Goal: Transaction & Acquisition: Book appointment/travel/reservation

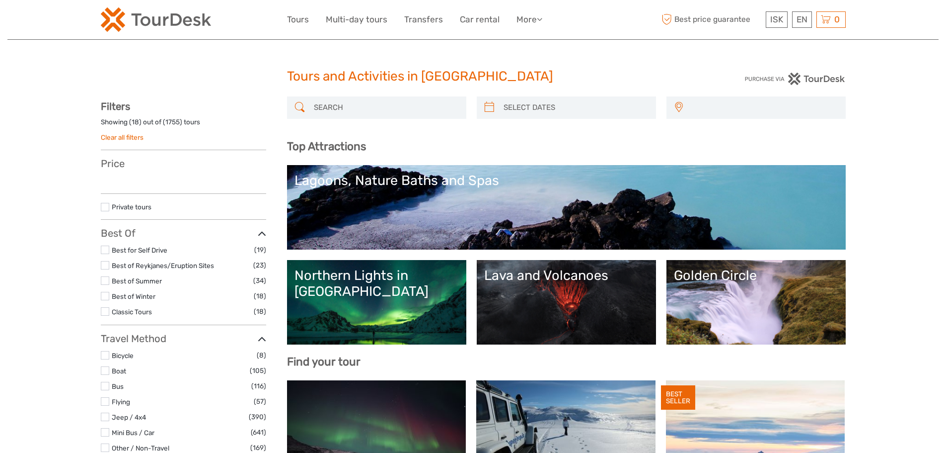
select select
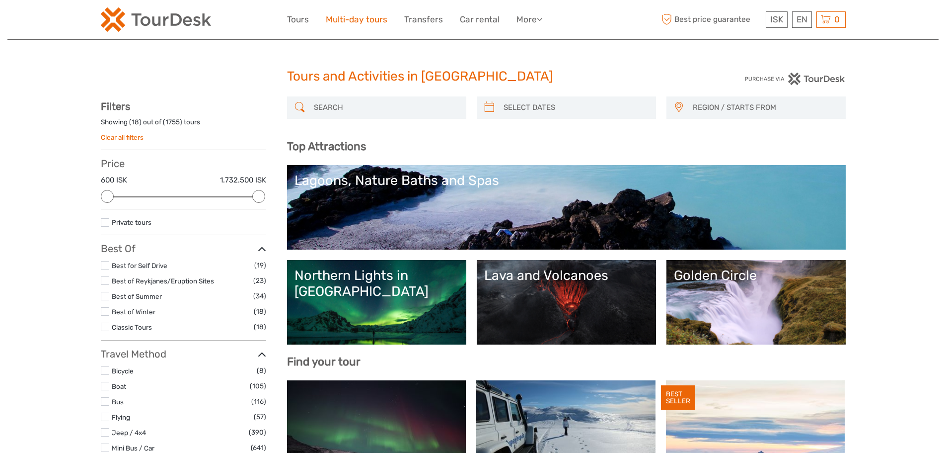
click at [359, 21] on link "Multi-day tours" at bounding box center [357, 19] width 62 height 14
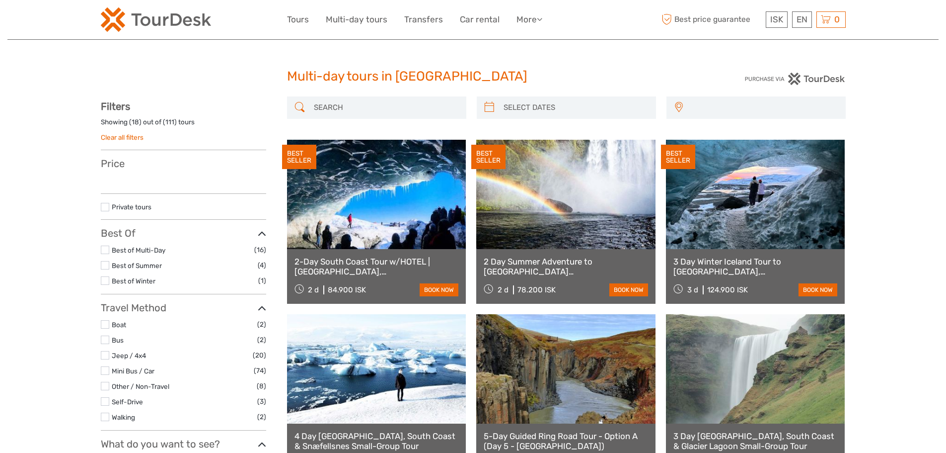
select select
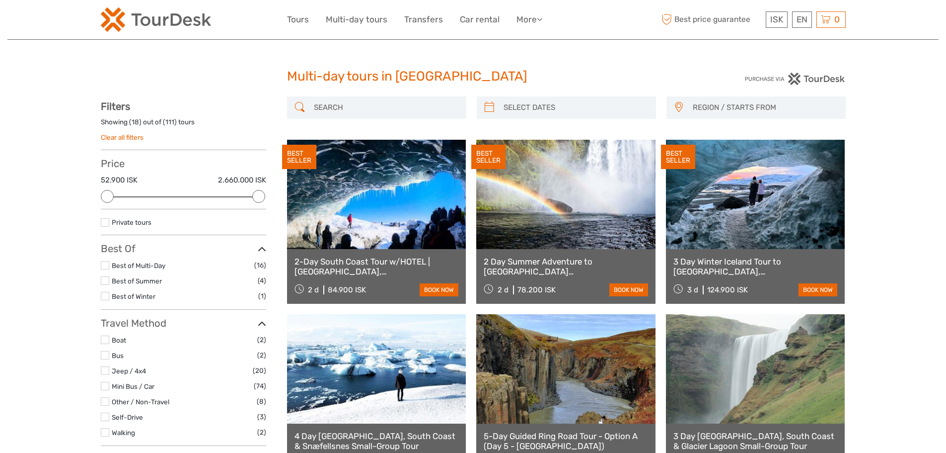
click at [442, 106] on input "search" at bounding box center [386, 107] width 152 height 17
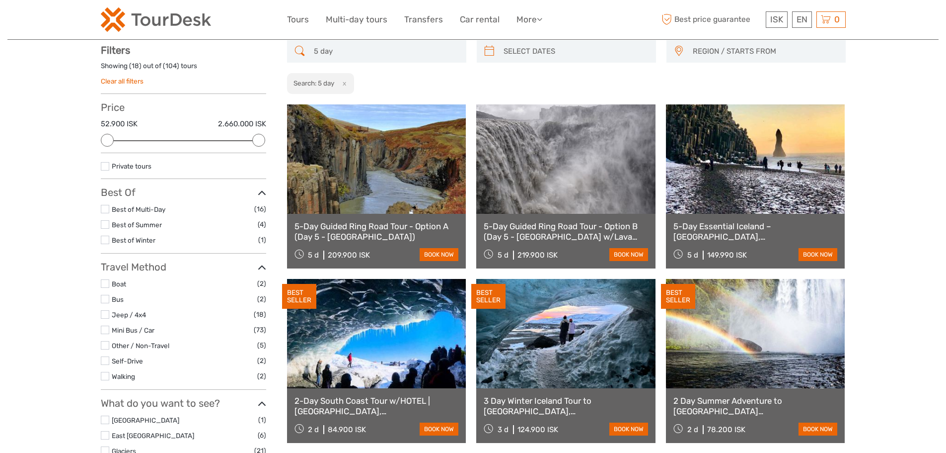
scroll to position [57, 0]
type input "5 day"
type input "04/09/2025"
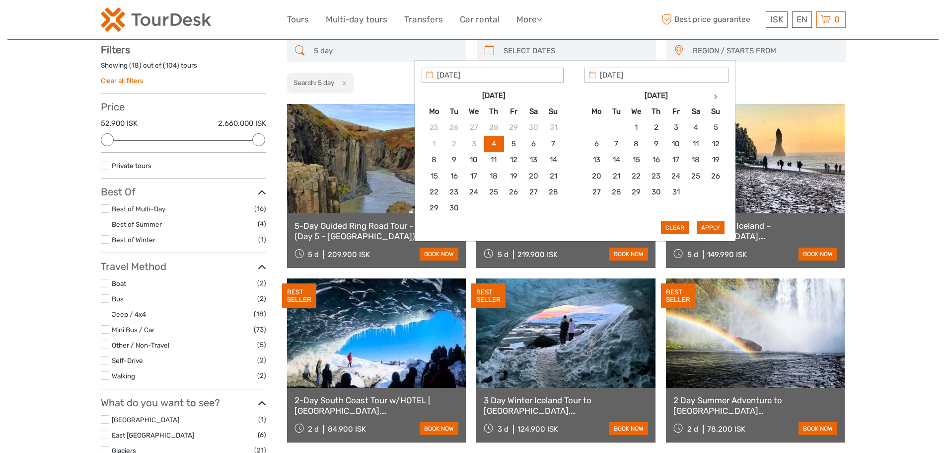
click at [568, 52] on input "search" at bounding box center [576, 50] width 152 height 17
click at [715, 102] on th at bounding box center [716, 95] width 20 height 16
type input "24/11/2025"
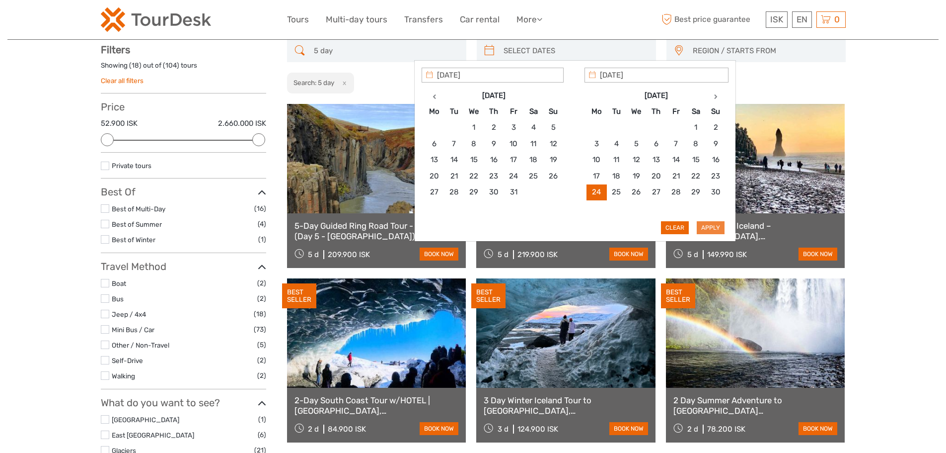
click at [714, 227] on button "Apply" at bounding box center [711, 227] width 28 height 13
type input "24/11/2025 - 24/11/2025"
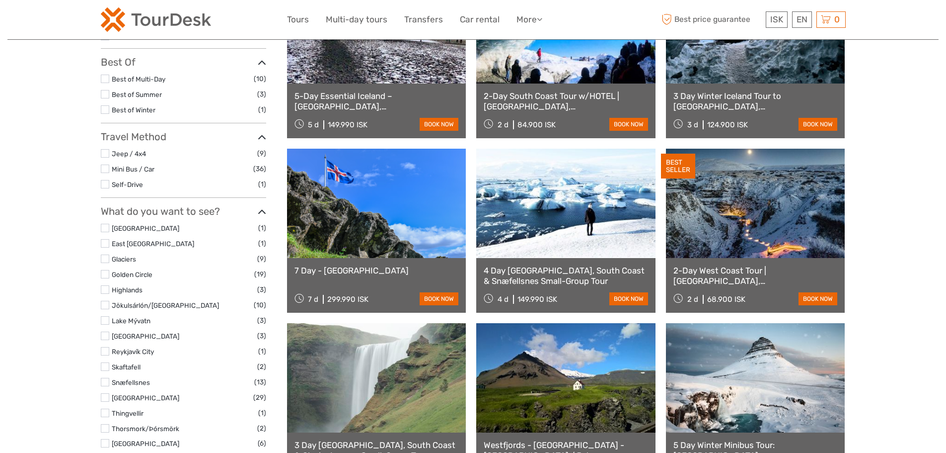
scroll to position [188, 0]
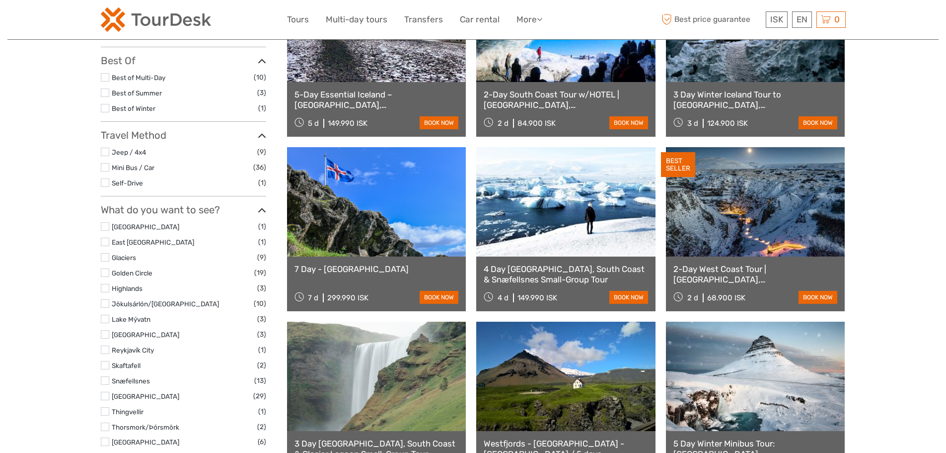
click at [407, 217] on link at bounding box center [376, 201] width 179 height 109
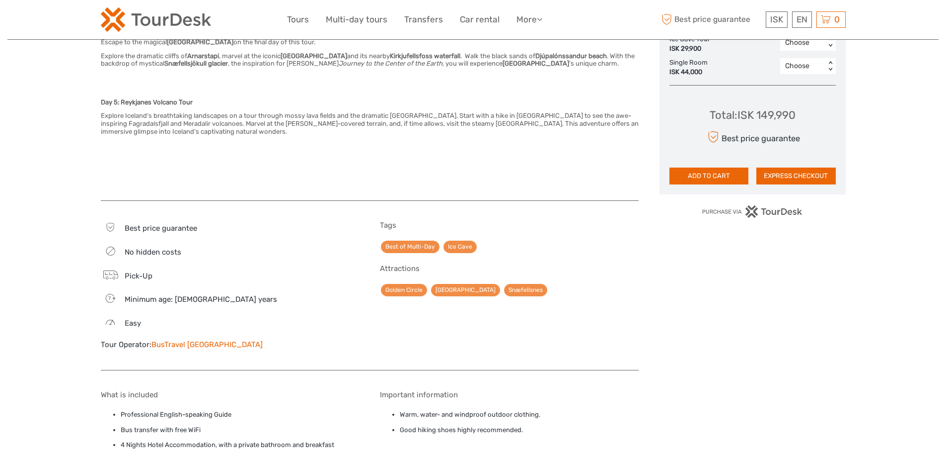
scroll to position [651, 0]
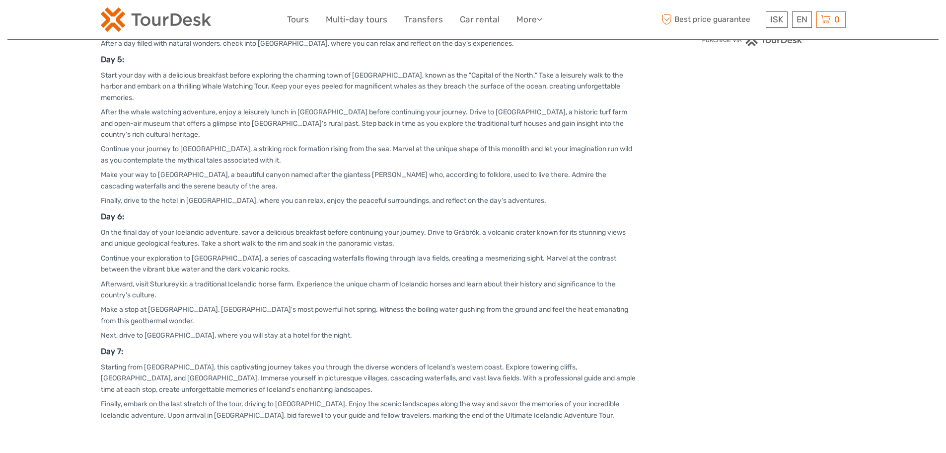
scroll to position [855, 0]
